Goal: Task Accomplishment & Management: Complete application form

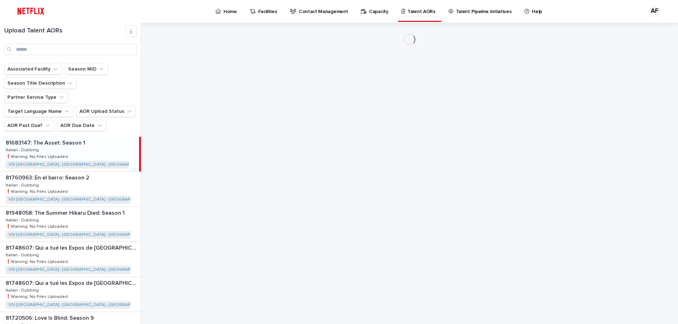
click at [229, 12] on p "Home" at bounding box center [229, 7] width 13 height 15
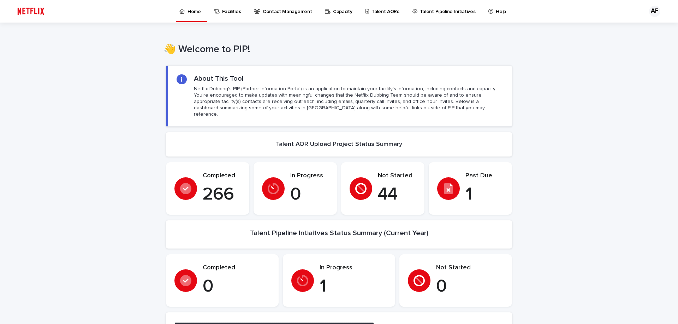
click at [372, 12] on p "Talent AORs" at bounding box center [385, 7] width 28 height 15
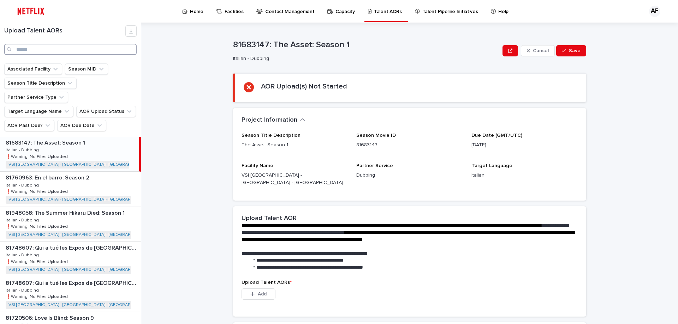
click at [50, 46] on input "Search" at bounding box center [70, 49] width 132 height 11
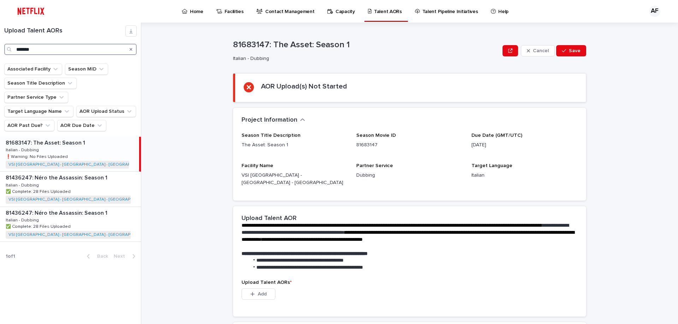
type input "*******"
click at [41, 137] on div "81683147: The Asset: Season 1 81683147: The Asset: Season 1 Italian - Dubbing I…" at bounding box center [69, 154] width 139 height 35
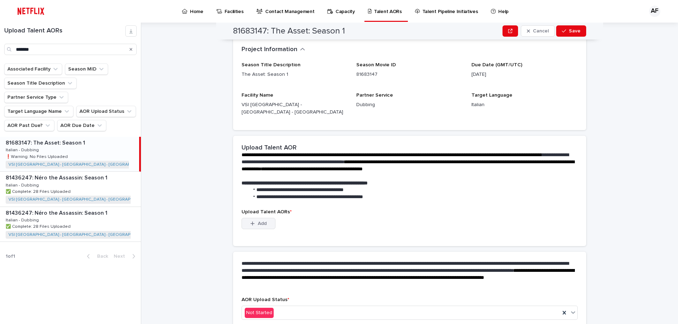
click at [261, 221] on button "Add" at bounding box center [258, 223] width 34 height 11
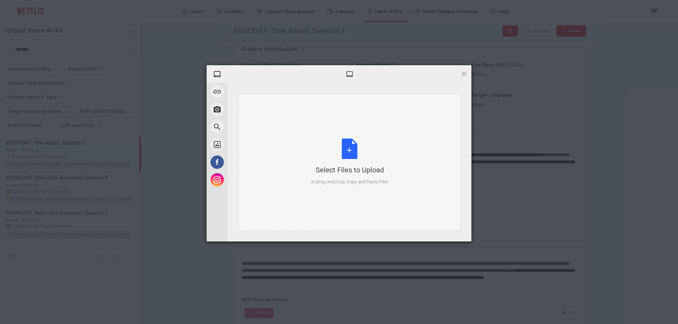
click at [334, 141] on div "Select Files to Upload or Drag and Drop, Copy and Paste Files" at bounding box center [349, 162] width 77 height 47
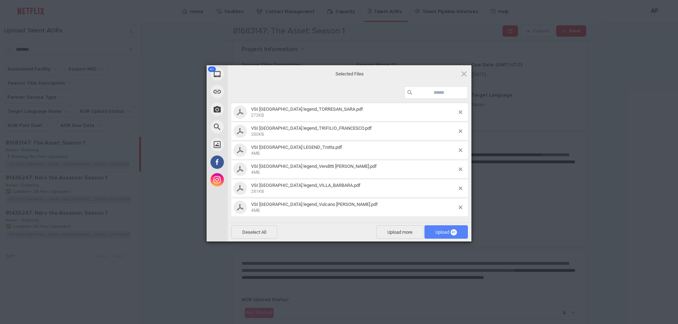
click at [455, 234] on span "41" at bounding box center [453, 232] width 6 height 6
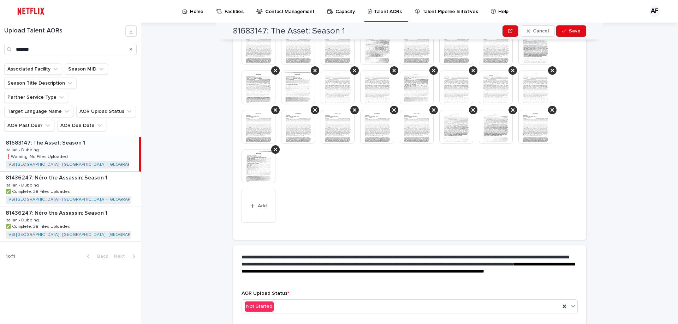
scroll to position [324, 0]
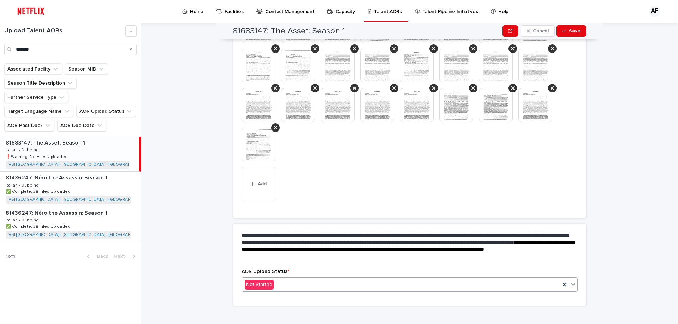
click at [302, 281] on div "Not Started" at bounding box center [401, 285] width 318 height 12
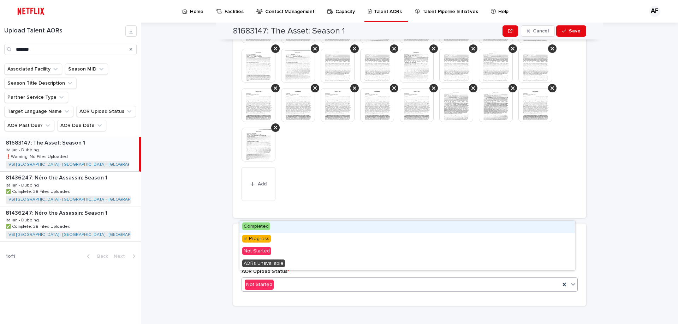
click at [293, 226] on div "Completed" at bounding box center [406, 227] width 335 height 12
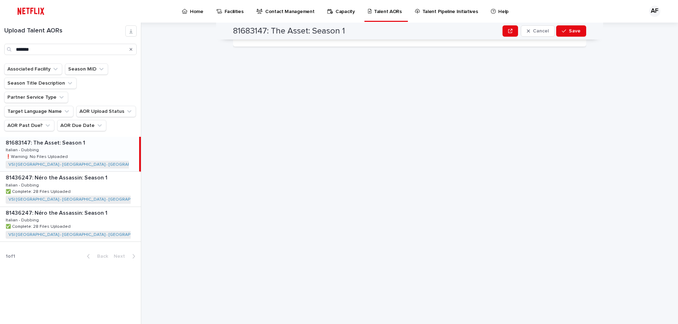
scroll to position [0, 0]
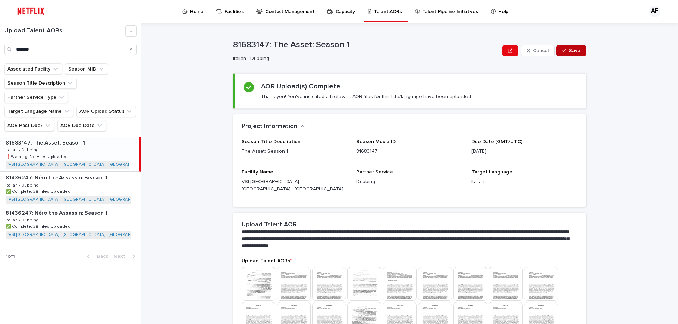
click at [569, 52] on span "Save" at bounding box center [574, 50] width 12 height 5
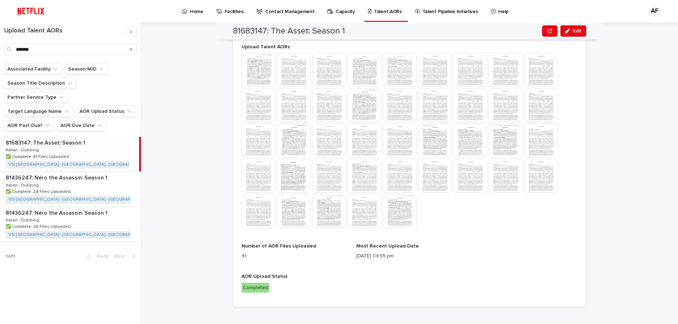
scroll to position [215, 0]
click at [486, 189] on div at bounding box center [409, 140] width 336 height 176
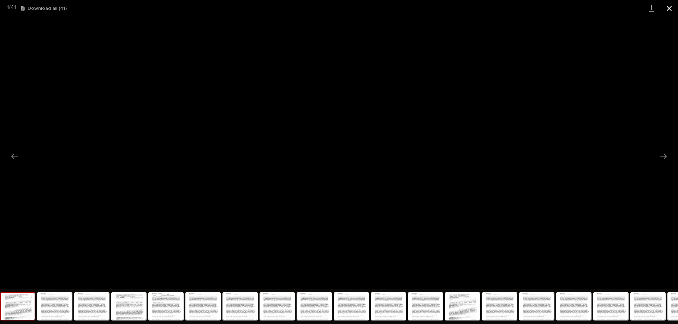
click at [670, 7] on button "Close gallery" at bounding box center [669, 8] width 18 height 17
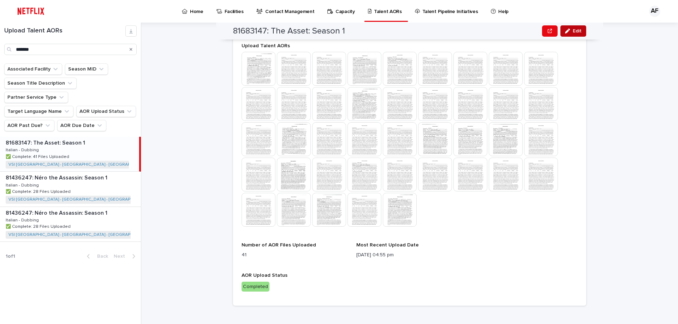
click at [568, 35] on button "Edit" at bounding box center [573, 30] width 26 height 11
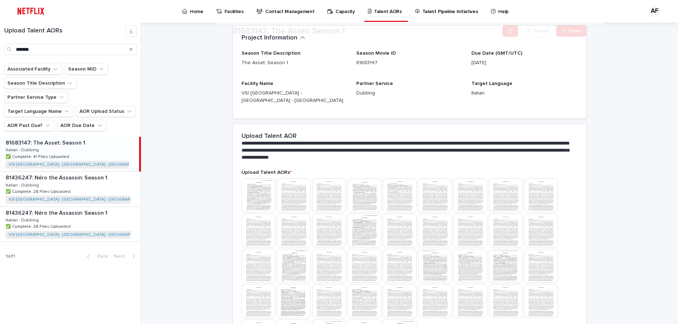
scroll to position [219, 0]
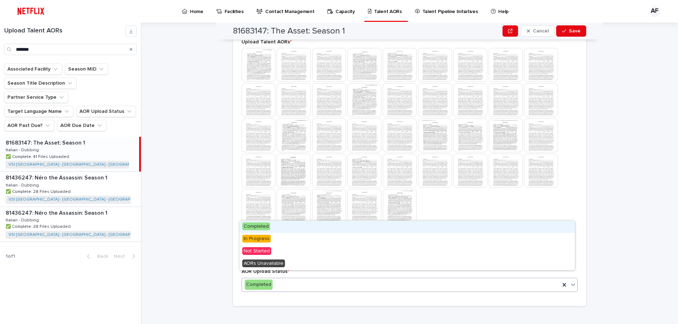
click at [375, 279] on div "Completed" at bounding box center [401, 285] width 318 height 12
click at [456, 204] on div at bounding box center [409, 136] width 336 height 176
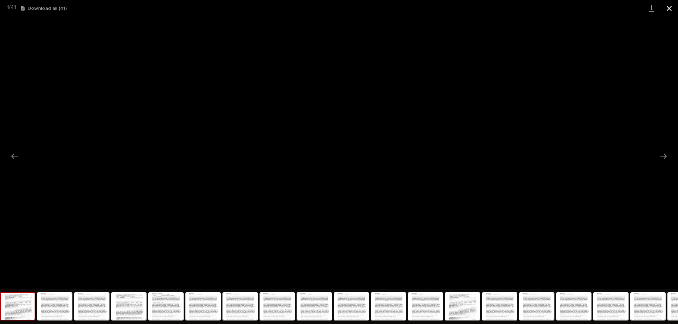
click at [671, 6] on button "Close gallery" at bounding box center [669, 8] width 18 height 17
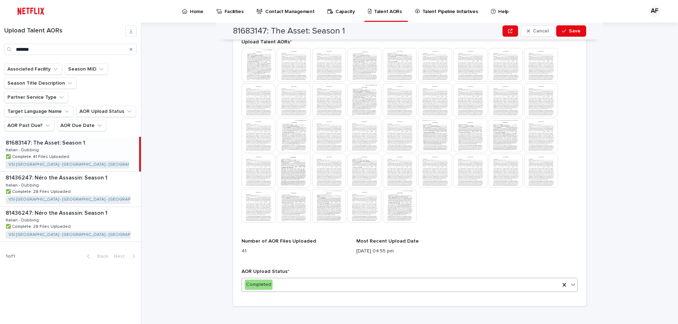
click at [337, 281] on div "Completed" at bounding box center [401, 285] width 318 height 12
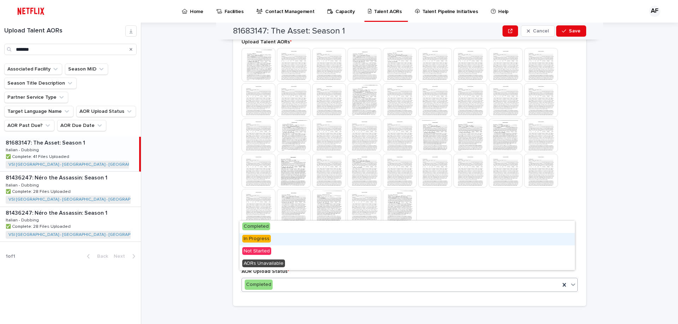
click at [269, 239] on span "In Progress" at bounding box center [256, 239] width 29 height 8
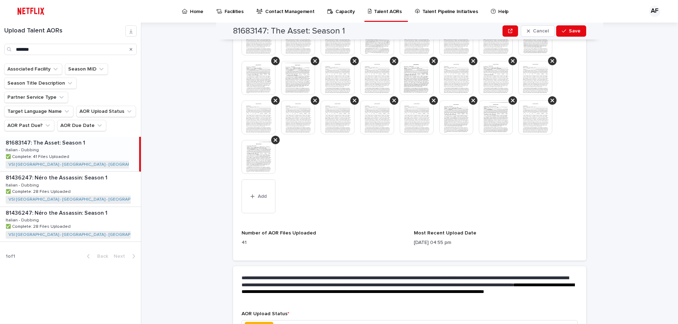
scroll to position [247, 0]
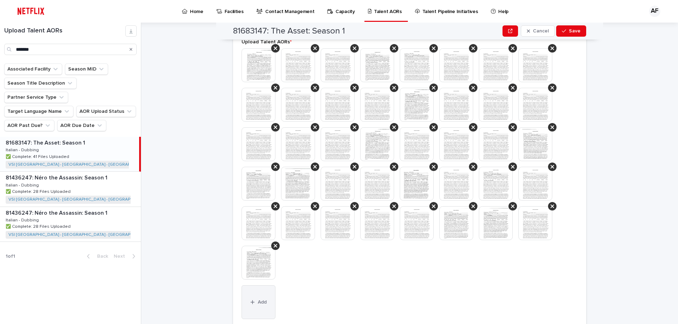
drag, startPoint x: 253, startPoint y: 292, endPoint x: 259, endPoint y: 285, distance: 8.7
click at [253, 292] on button "Add" at bounding box center [258, 302] width 34 height 34
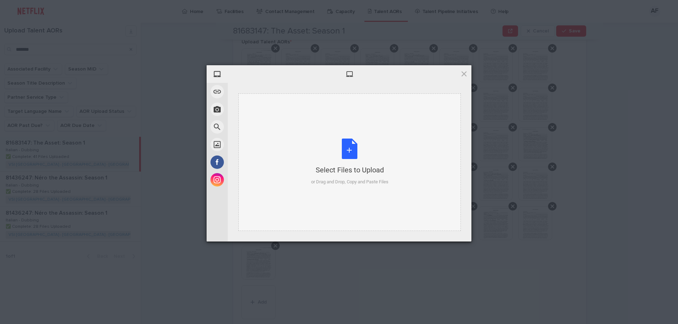
click at [297, 137] on div "Select Files to Upload or Drag and Drop, Copy and Paste Files" at bounding box center [349, 163] width 222 height 138
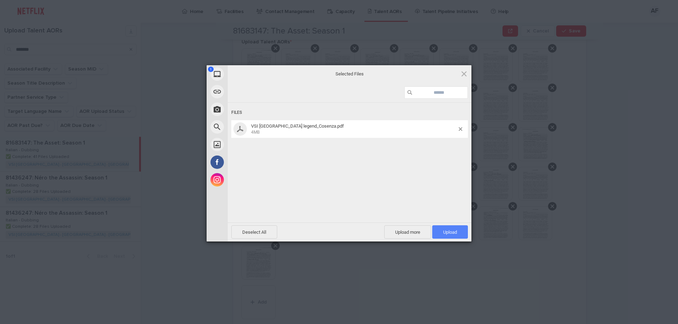
click at [463, 231] on span "Upload 1" at bounding box center [450, 231] width 36 height 13
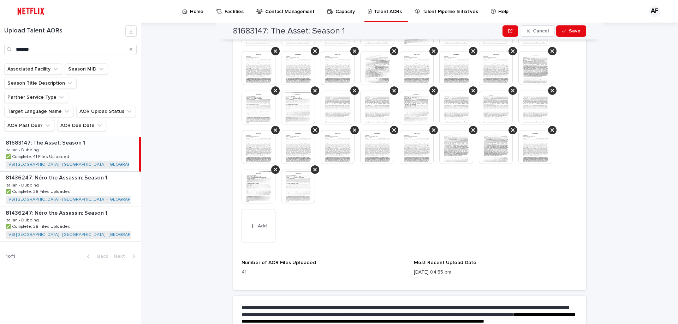
scroll to position [395, 0]
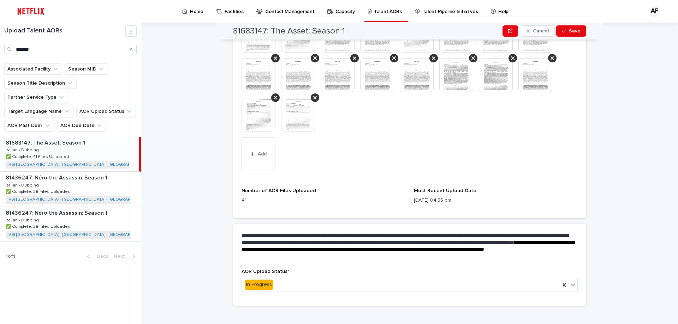
click at [332, 269] on div "AOR Upload Status * In Progress" at bounding box center [409, 283] width 336 height 29
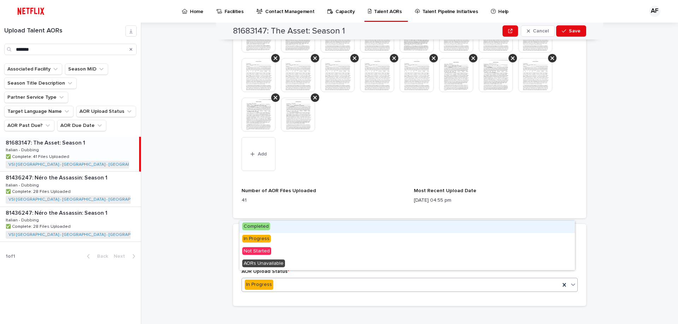
click at [324, 279] on div "In Progress" at bounding box center [401, 285] width 318 height 12
click at [295, 223] on div "Completed" at bounding box center [406, 227] width 335 height 12
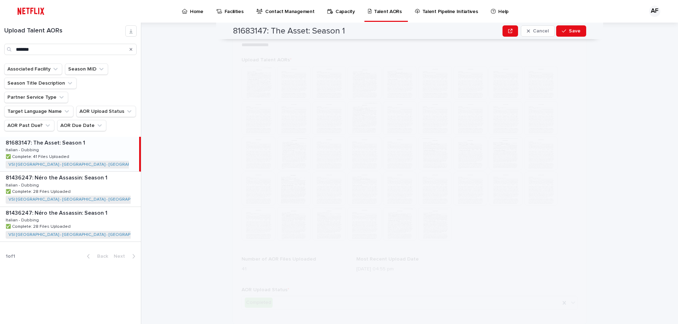
scroll to position [0, 0]
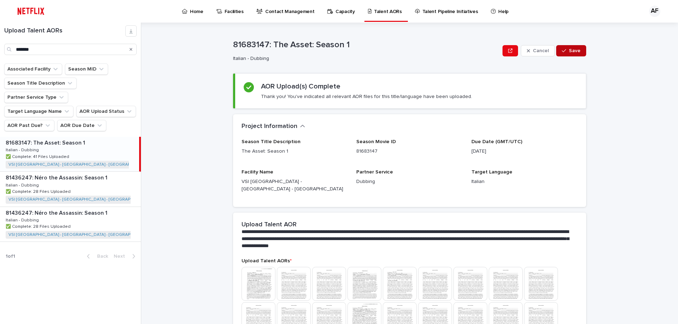
click at [574, 52] on span "Save" at bounding box center [574, 50] width 12 height 5
drag, startPoint x: 54, startPoint y: 48, endPoint x: 0, endPoint y: 37, distance: 54.6
click at [0, 37] on div "Upload Talent AORs *******" at bounding box center [70, 40] width 141 height 30
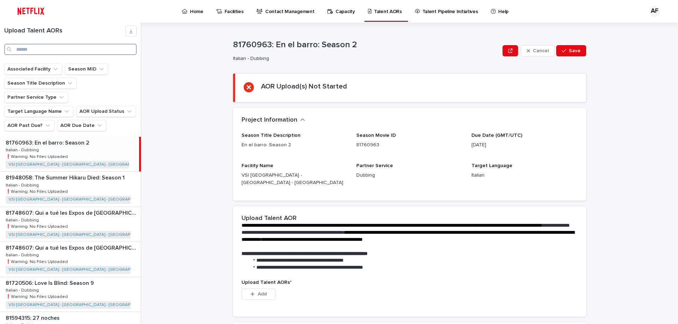
click at [58, 48] on input "Search" at bounding box center [70, 49] width 132 height 11
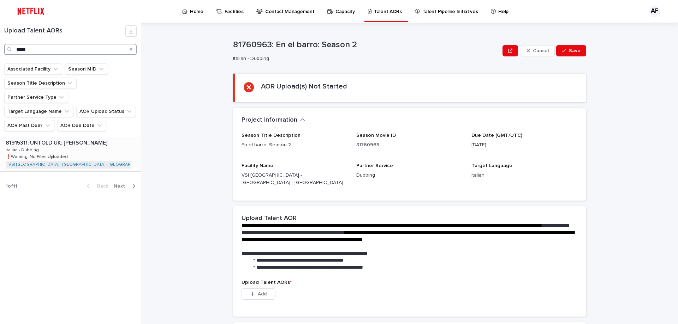
type input "*****"
click at [60, 161] on div "VSI [GEOGRAPHIC_DATA] - [GEOGRAPHIC_DATA] - [GEOGRAPHIC_DATA] + 0" at bounding box center [72, 165] width 132 height 8
click at [263, 292] on span "Add" at bounding box center [262, 294] width 9 height 5
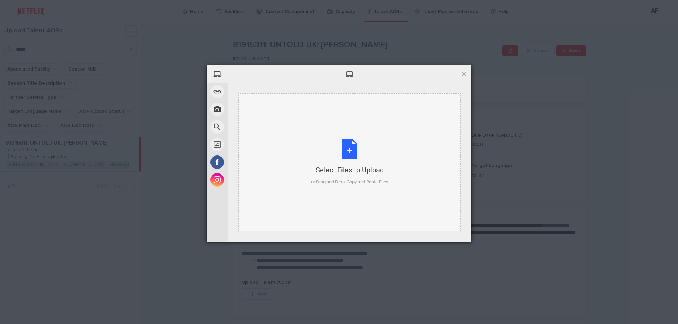
click at [311, 155] on div "Select Files to Upload or Drag and Drop, Copy and Paste Files" at bounding box center [349, 162] width 77 height 47
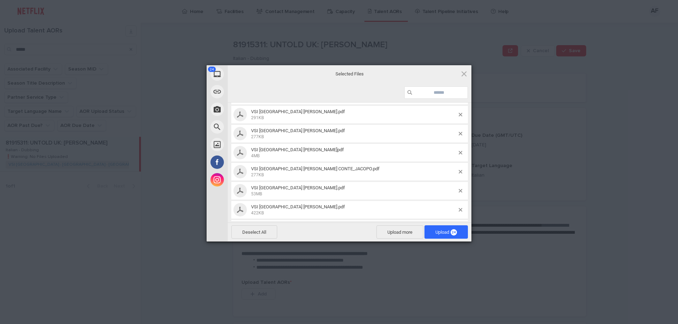
scroll to position [176, 0]
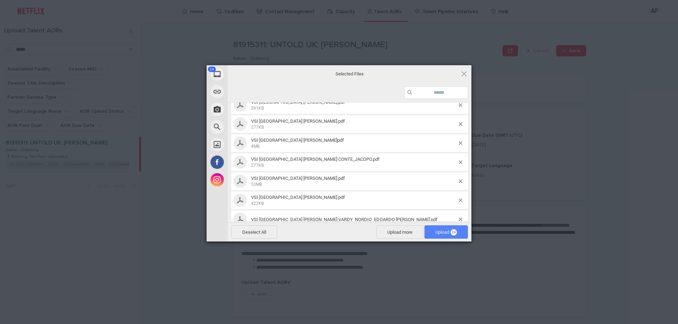
click at [445, 230] on span "Upload 24" at bounding box center [446, 232] width 22 height 5
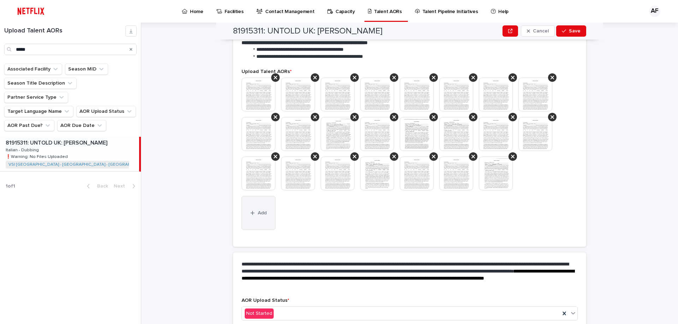
click at [252, 211] on icon "button" at bounding box center [252, 213] width 4 height 5
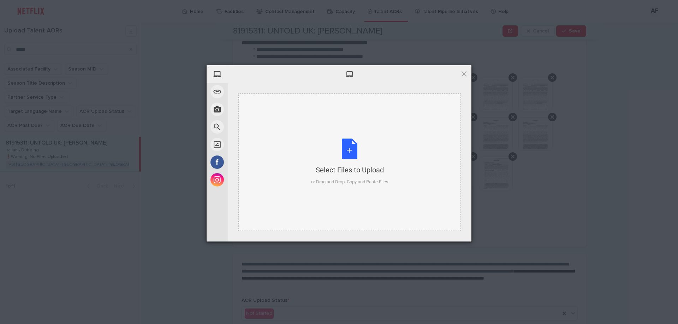
click at [276, 140] on div "Select Files to Upload or Drag and Drop, Copy and Paste Files" at bounding box center [349, 163] width 222 height 138
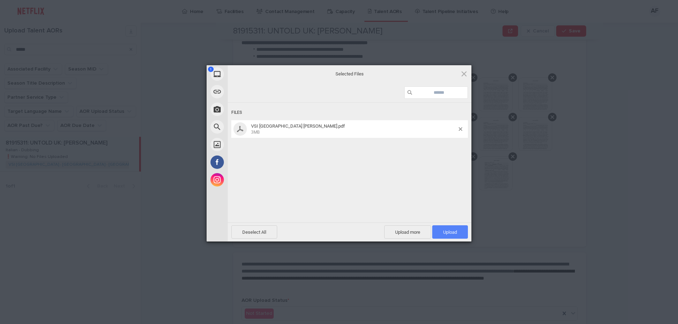
click at [450, 234] on span "Upload 1" at bounding box center [450, 232] width 14 height 5
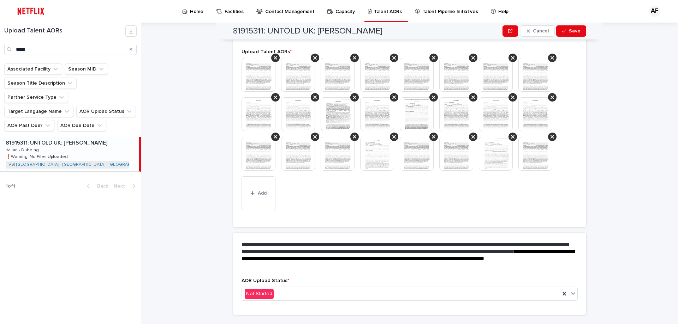
scroll to position [205, 0]
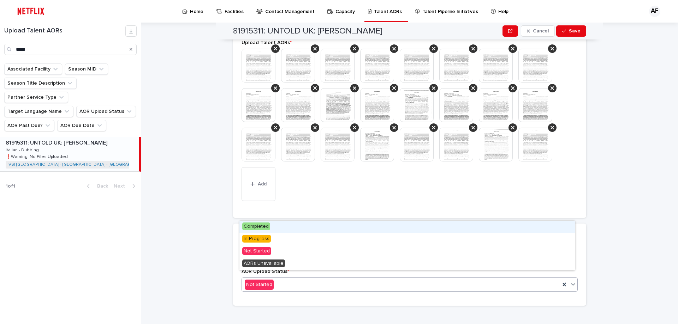
click at [291, 279] on div "Not Started" at bounding box center [401, 285] width 318 height 12
click at [315, 224] on div "Completed" at bounding box center [406, 227] width 335 height 12
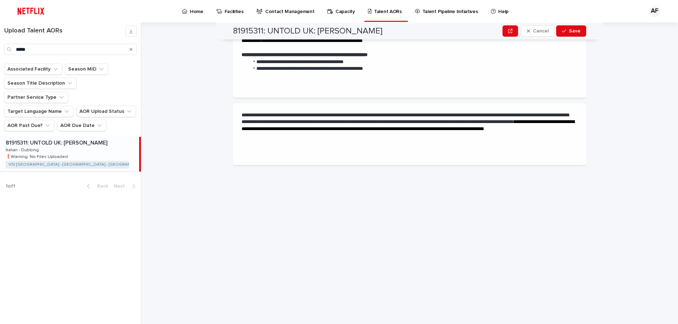
scroll to position [0, 0]
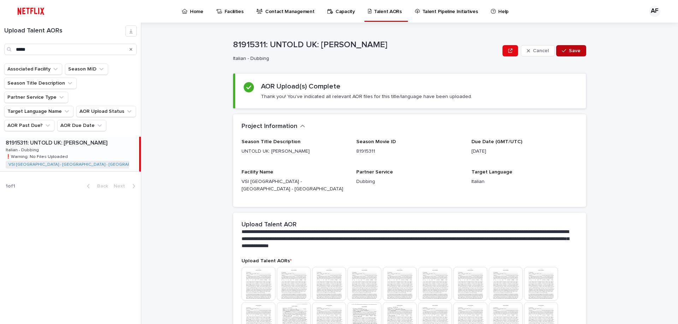
click at [572, 52] on span "Save" at bounding box center [574, 50] width 12 height 5
drag, startPoint x: 66, startPoint y: 53, endPoint x: 0, endPoint y: 48, distance: 66.2
click at [0, 48] on div "Upload Talent AORs *****" at bounding box center [70, 40] width 141 height 30
type input "***"
click at [81, 106] on ul "Associated Facility Season MID Season Title Description Partner Service Type Ta…" at bounding box center [70, 97] width 135 height 71
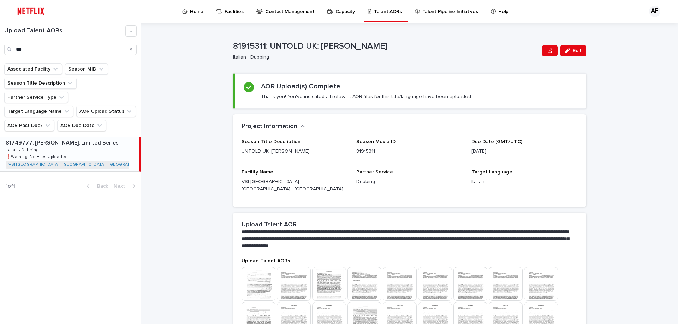
click at [83, 137] on div "81749777: [PERSON_NAME]: Limited Series 81749777: [PERSON_NAME]: Limited Series…" at bounding box center [69, 154] width 139 height 35
